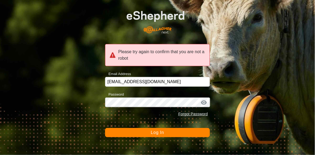
click at [163, 133] on span "Log In" at bounding box center [157, 132] width 13 height 5
click at [153, 131] on span "Log In" at bounding box center [157, 132] width 13 height 5
click at [150, 131] on button "Log In" at bounding box center [157, 132] width 105 height 9
click at [140, 132] on button "Log In" at bounding box center [157, 132] width 105 height 9
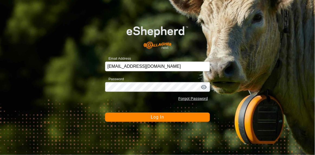
click at [154, 120] on span "Log In" at bounding box center [157, 117] width 13 height 5
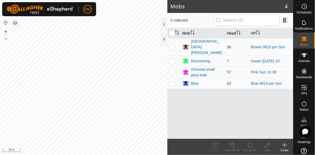
click at [202, 137] on div "Mobs 4 0 selected Mob Head VP Isolated [PERSON_NAME] 56 Brown 0810 pm Sun Recov…" at bounding box center [146, 77] width 293 height 155
click at [304, 106] on icon at bounding box center [304, 104] width 6 height 6
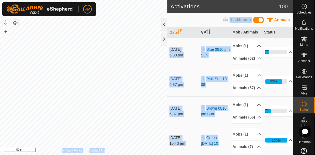
click at [117, 95] on div "Activations 100 Animals Neckbands Date VP Mob / Animals Status [DATE] 6:38 pm B…" at bounding box center [146, 77] width 293 height 155
drag, startPoint x: 165, startPoint y: 22, endPoint x: 169, endPoint y: 32, distance: 11.1
click at [167, 40] on div "Activations 100 Animals Neckbands Date VP Mob / Animals Status [DATE] 6:38 pm B…" at bounding box center [146, 77] width 293 height 155
click at [8, 25] on div "Privacy Policy Contact Us NB85441 3040685441 Recovering Green [DATE] 10 + – ⇧ i…" at bounding box center [83, 77] width 167 height 155
